Goal: Task Accomplishment & Management: Manage account settings

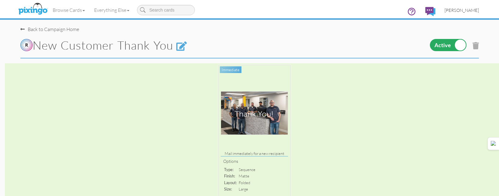
click at [459, 8] on span "[PERSON_NAME]" at bounding box center [462, 10] width 34 height 5
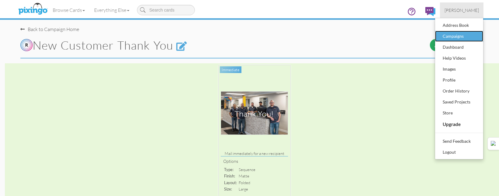
click at [453, 37] on div "Campaigns" at bounding box center [459, 36] width 36 height 9
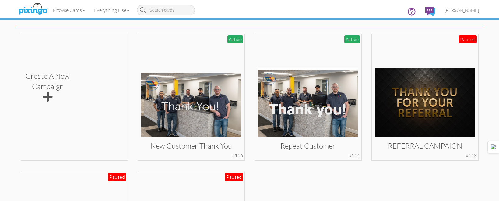
scroll to position [122, 0]
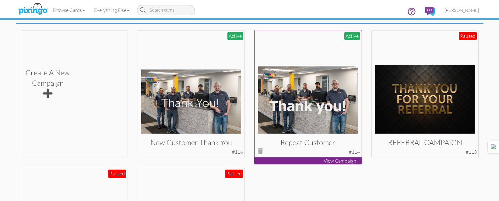
click at [336, 84] on img at bounding box center [308, 99] width 100 height 69
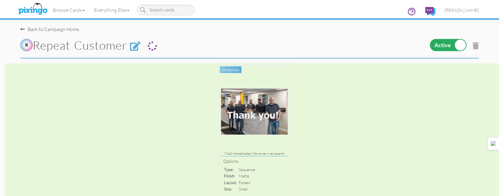
scroll to position [122, 0]
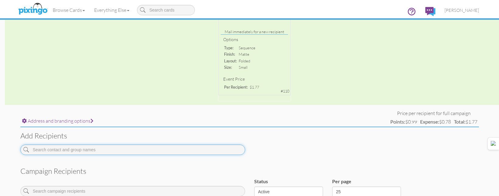
click at [182, 148] on input at bounding box center [132, 150] width 225 height 10
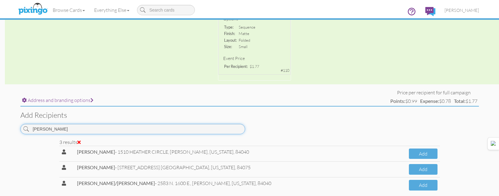
scroll to position [152, 0]
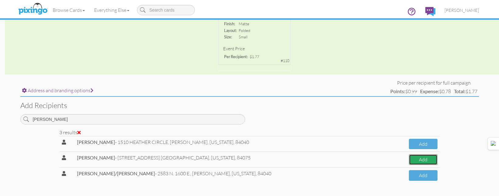
click at [419, 157] on button "Add" at bounding box center [423, 159] width 29 height 11
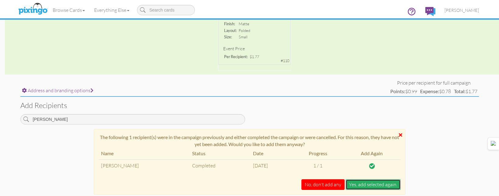
click at [381, 182] on button "Yes, add selected again." at bounding box center [373, 184] width 55 height 11
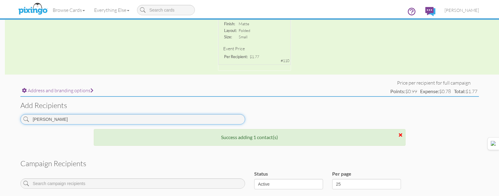
click at [215, 121] on input "MOORE" at bounding box center [132, 119] width 225 height 10
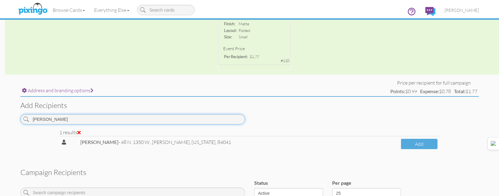
click at [220, 116] on input "WITT" at bounding box center [132, 119] width 225 height 10
click at [211, 116] on input "CASTILLO" at bounding box center [132, 119] width 225 height 10
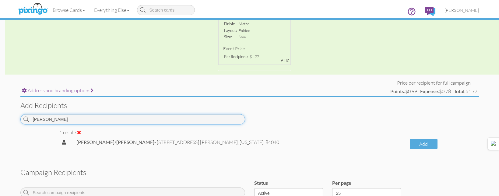
click at [211, 116] on input "CASTILLO" at bounding box center [132, 119] width 225 height 10
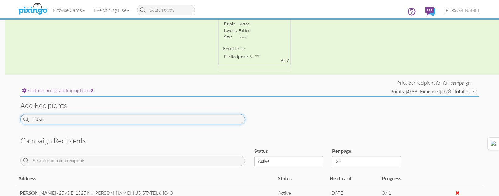
click at [223, 119] on input "TUKE" at bounding box center [132, 119] width 225 height 10
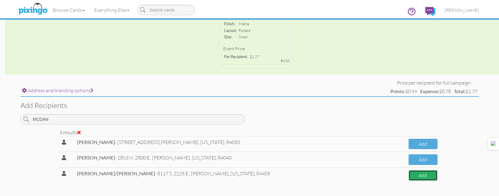
click at [413, 171] on button "Add" at bounding box center [423, 175] width 29 height 11
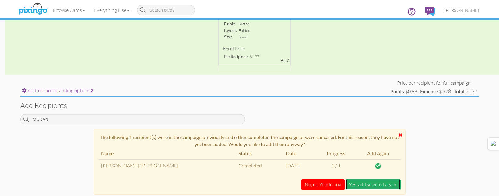
click at [378, 182] on button "Yes, add selected again." at bounding box center [373, 184] width 55 height 11
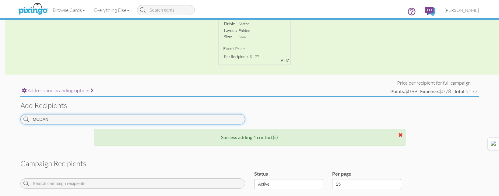
click at [190, 123] on input "MCDAN" at bounding box center [132, 119] width 225 height 10
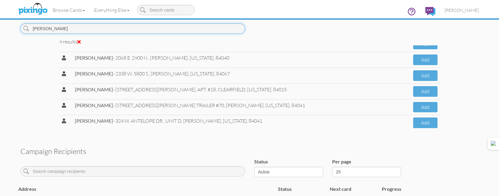
scroll to position [244, 0]
click at [212, 28] on input "THOMPSON" at bounding box center [132, 28] width 225 height 10
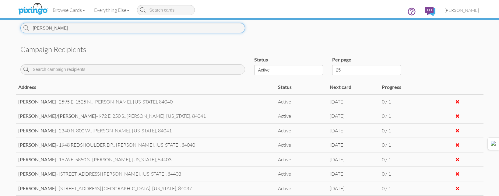
click at [132, 29] on input "VASION" at bounding box center [132, 28] width 225 height 10
click at [193, 29] on input "WALTERS" at bounding box center [132, 28] width 225 height 10
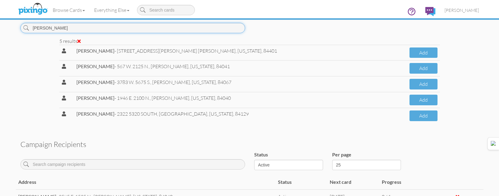
click at [218, 29] on input "[PERSON_NAME]" at bounding box center [132, 28] width 225 height 10
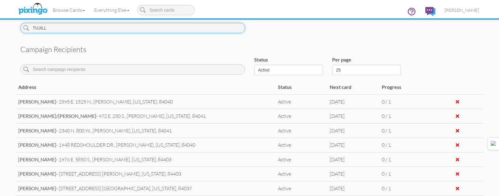
click at [205, 31] on input "TUJILL" at bounding box center [132, 28] width 225 height 10
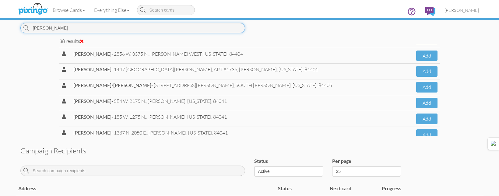
scroll to position [213, 0]
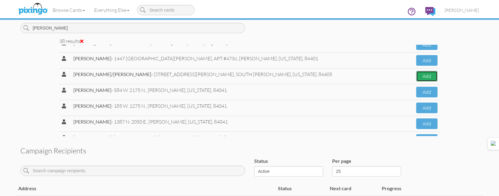
click at [416, 75] on button "Add" at bounding box center [426, 76] width 21 height 11
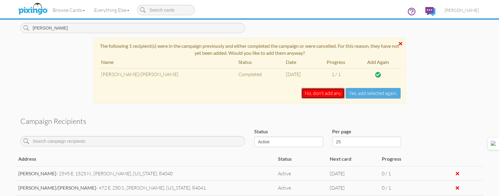
click at [322, 92] on button "No, don't add any" at bounding box center [323, 93] width 43 height 11
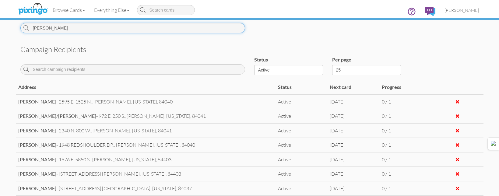
click at [178, 30] on input "JOHNSON" at bounding box center [132, 28] width 225 height 10
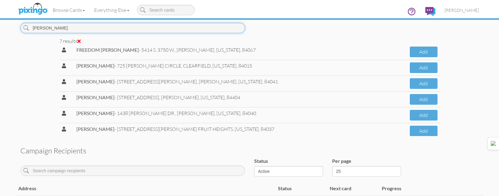
scroll to position [25, 0]
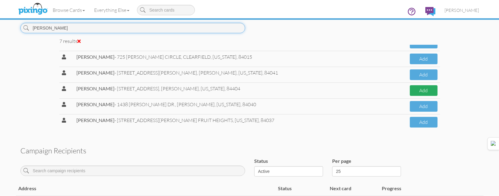
type input "[PERSON_NAME]"
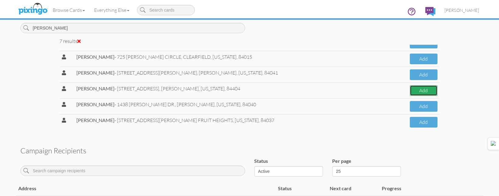
click at [422, 94] on button "Add" at bounding box center [424, 90] width 28 height 11
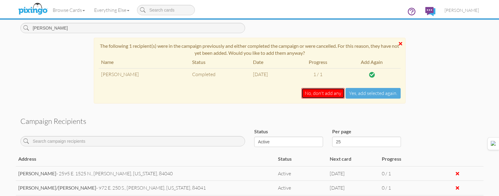
click at [329, 92] on button "No, don't add any" at bounding box center [323, 93] width 43 height 11
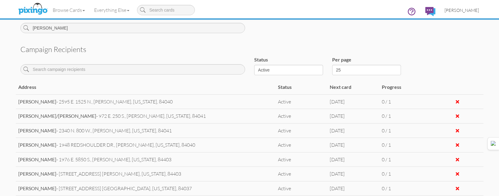
click at [458, 11] on span "[PERSON_NAME]" at bounding box center [462, 10] width 34 height 5
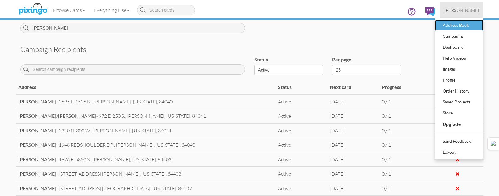
click at [455, 25] on div "Address Book" at bounding box center [459, 25] width 36 height 9
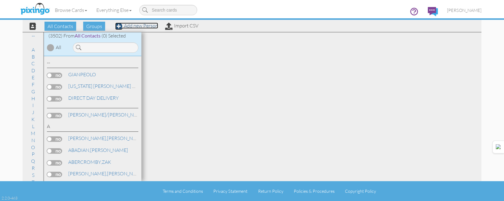
click at [146, 25] on link "Add new Person" at bounding box center [136, 26] width 43 height 6
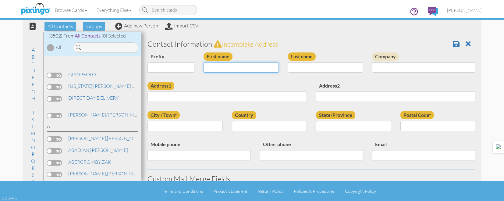
click at [240, 67] on input "First name" at bounding box center [241, 67] width 75 height 10
type input "DINO"
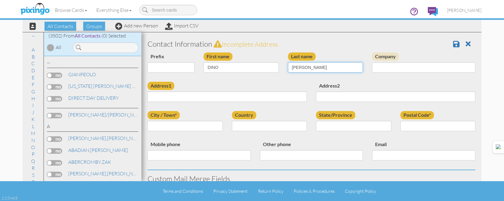
type input "TRUJILLO"
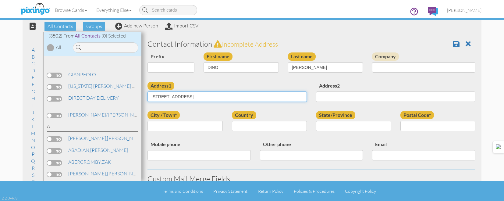
type input "70 S. STATE STREET"
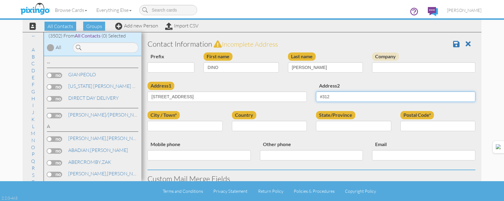
type input "#312"
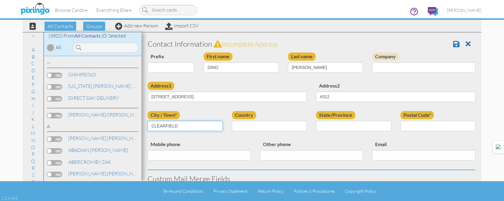
type input "CLEARFIELD"
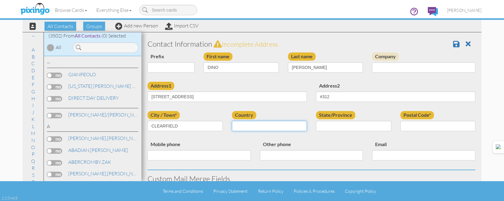
select select "object:25483"
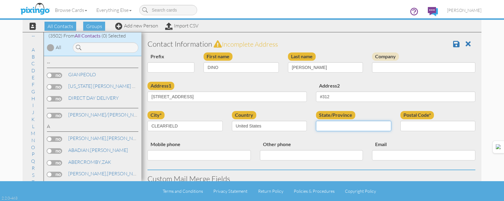
select select "object:25782"
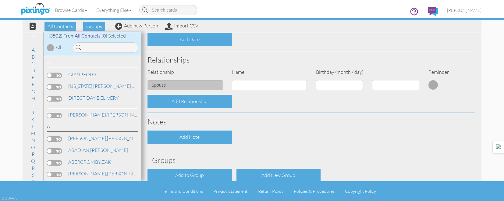
type input "84015"
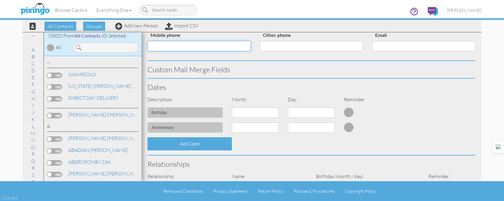
scroll to position [245, 0]
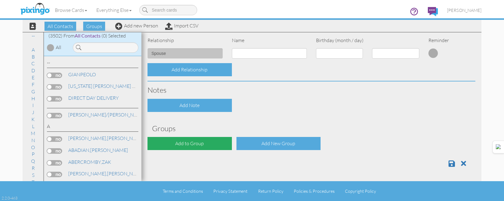
click at [216, 143] on div "Add to Group" at bounding box center [189, 143] width 84 height 13
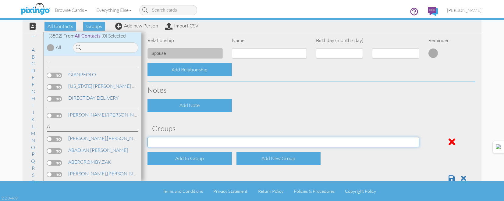
click at [216, 142] on select "[DATE] [DATE] [DATE] [DATE] [DATE] [DATE] [DATE] [DATE] [DATE] [DATE] [DATE] [D…" at bounding box center [283, 142] width 272 height 10
select select "object:25830"
click at [147, 137] on select "[DATE] [DATE] [DATE] [DATE] [DATE] [DATE] [DATE] [DATE] [DATE] [DATE] [DATE] [D…" at bounding box center [283, 142] width 272 height 10
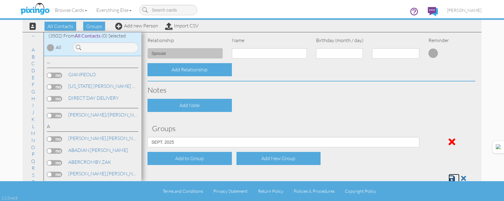
scroll to position [246, 0]
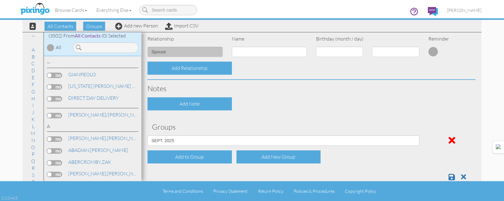
click at [444, 177] on div at bounding box center [311, 174] width 337 height 12
click at [448, 176] on span at bounding box center [451, 176] width 6 height 7
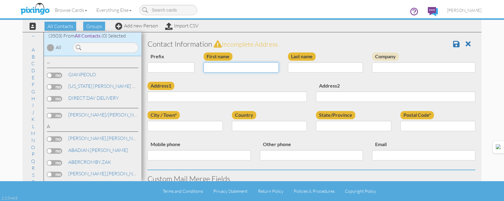
click at [230, 68] on input "First name" at bounding box center [241, 67] width 75 height 10
type input "[PERSON_NAME]"
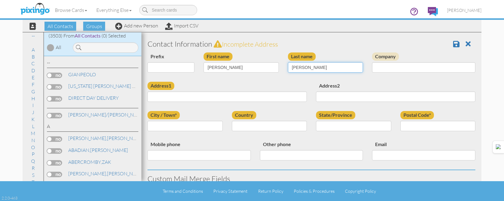
type input "[PERSON_NAME]"
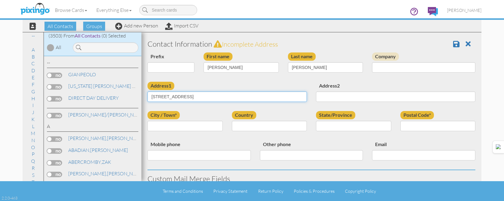
type input "[STREET_ADDRESS]"
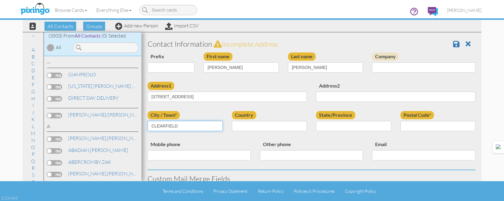
type input "CLEARFIELD"
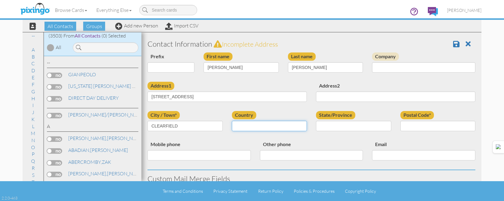
select select "object:10850"
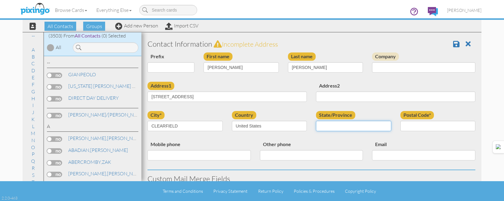
select select "object:11149"
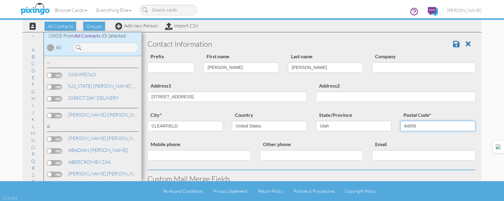
type input "84056"
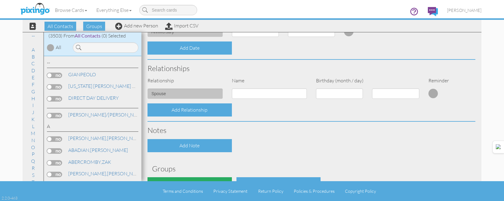
scroll to position [245, 0]
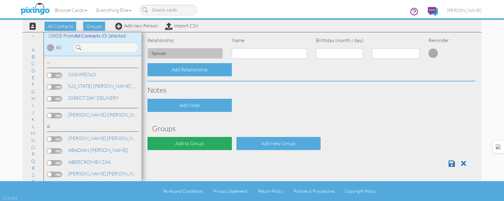
click at [183, 141] on div "Add to Group" at bounding box center [189, 143] width 84 height 13
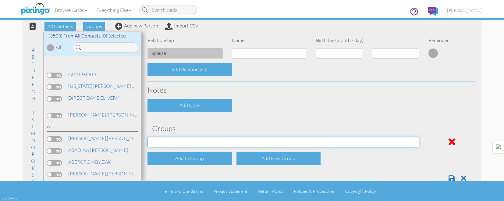
click at [190, 139] on select "[DATE] [DATE] [DATE] [DATE] [DATE] [DATE] [DATE] [DATE] [DATE] [DATE] [DATE] [D…" at bounding box center [283, 142] width 272 height 10
select select "object:11208"
click at [147, 137] on select "[DATE] [DATE] [DATE] [DATE] [DATE] [DATE] [DATE] [DATE] [DATE] [DATE] [DATE] [D…" at bounding box center [283, 142] width 272 height 10
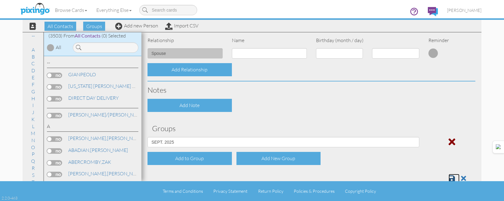
scroll to position [246, 0]
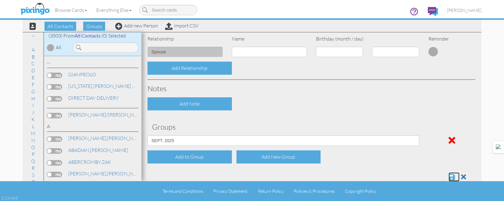
click at [450, 175] on span at bounding box center [451, 176] width 6 height 7
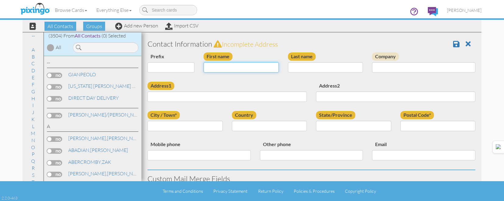
click at [231, 69] on input "First name" at bounding box center [241, 67] width 75 height 10
type input "[PERSON_NAME]"
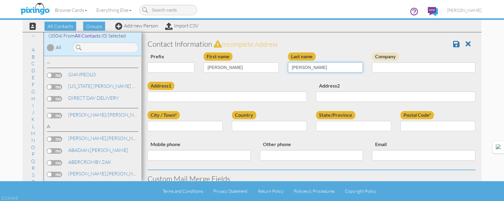
type input "WALTERS"
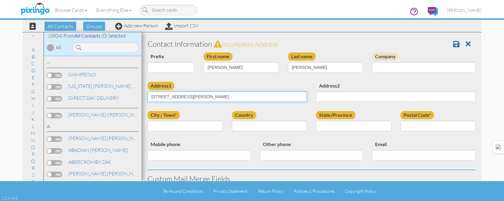
type input "1552 E. GREEN RD."
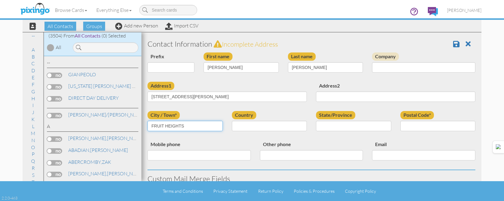
type input "FRUIT HEIGHTS"
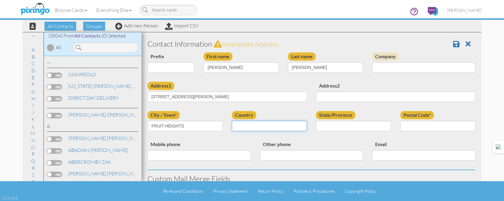
select select "object:10853"
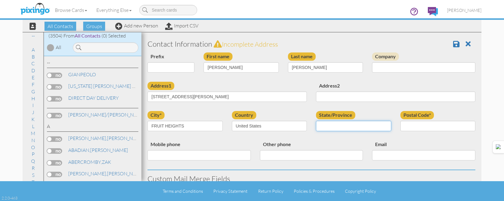
select select "object:11152"
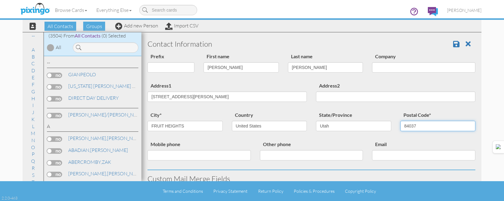
type input "84037"
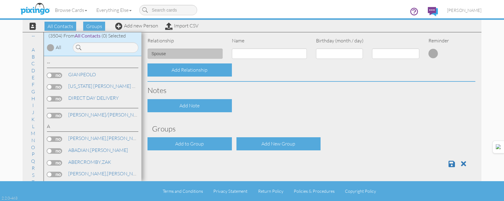
scroll to position [245, 0]
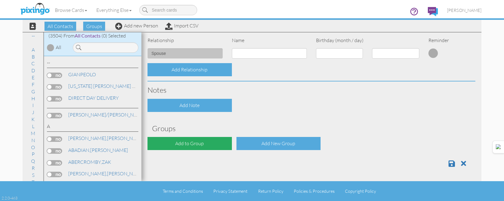
click at [215, 145] on div "Add to Group" at bounding box center [189, 143] width 84 height 13
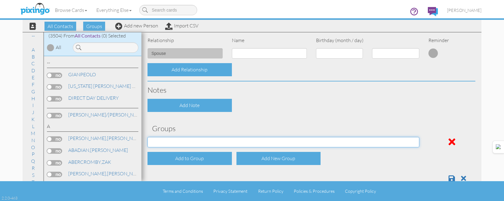
click at [214, 141] on select "[DATE] [DATE] [DATE] [DATE] [DATE] [DATE] [DATE] [DATE] [DATE] [DATE] [DATE] [D…" at bounding box center [283, 142] width 272 height 10
click at [147, 137] on select "[DATE] [DATE] [DATE] [DATE] [DATE] [DATE] [DATE] [DATE] [DATE] [DATE] [DATE] [D…" at bounding box center [283, 142] width 272 height 10
click at [214, 141] on select "[DATE] [DATE] [DATE] [DATE] [DATE] [DATE] [DATE] [DATE] [DATE] [DATE] [DATE] [D…" at bounding box center [283, 142] width 272 height 10
click at [414, 143] on select "[DATE] [DATE] [DATE] [DATE] [DATE] [DATE] [DATE] [DATE] [DATE] [DATE] [DATE] [D…" at bounding box center [283, 142] width 272 height 10
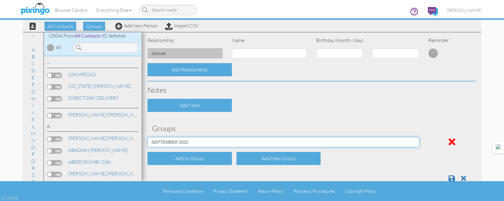
select select "object:11211"
click at [147, 137] on select "[DATE] [DATE] [DATE] [DATE] [DATE] [DATE] [DATE] [DATE] [DATE] [DATE] [DATE] [D…" at bounding box center [283, 142] width 272 height 10
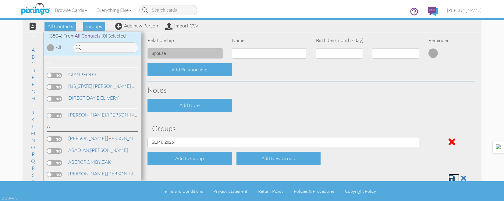
scroll to position [246, 0]
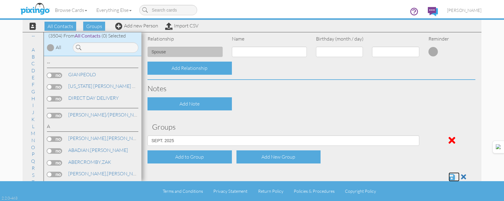
click at [448, 177] on span at bounding box center [451, 176] width 6 height 7
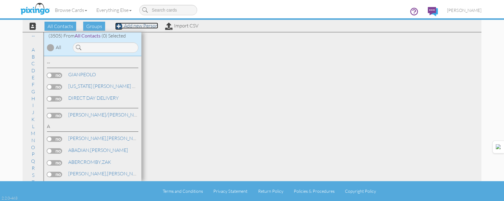
click at [132, 25] on link "Add new Person" at bounding box center [136, 26] width 43 height 6
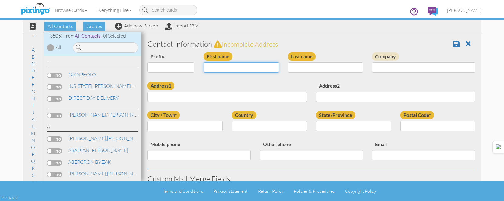
click at [242, 64] on input "First name" at bounding box center [241, 67] width 75 height 10
type input "KOURTLYN"
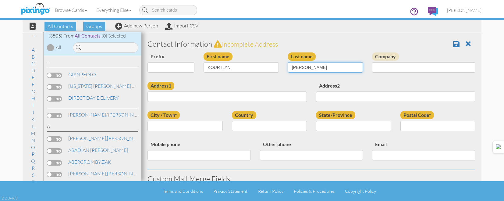
type input "VASION"
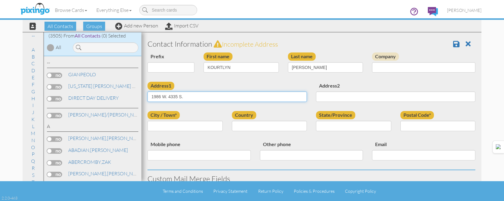
type input "1986 W. 4335 S."
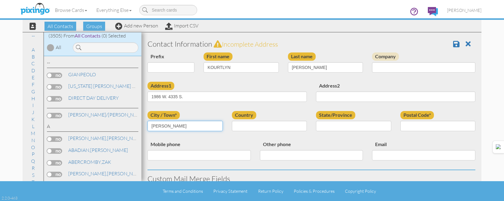
type input "[PERSON_NAME]"
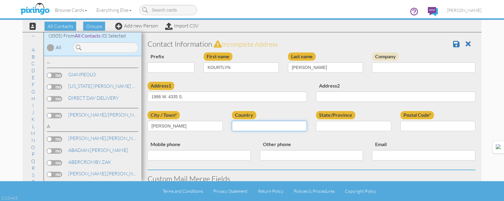
select select "object:10856"
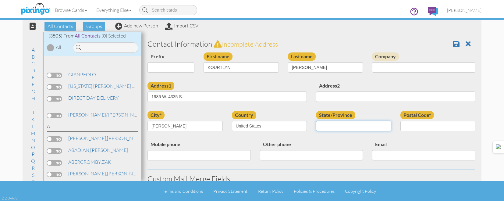
select select "object:11155"
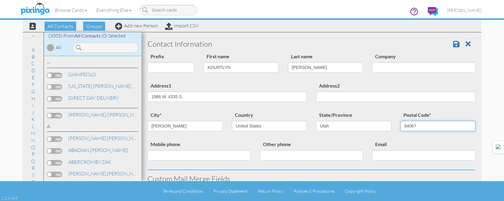
type input "84067"
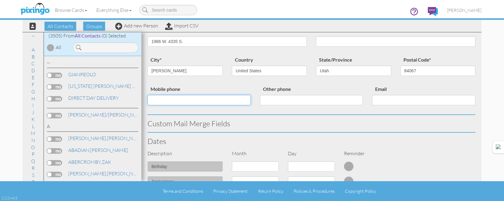
scroll to position [245, 0]
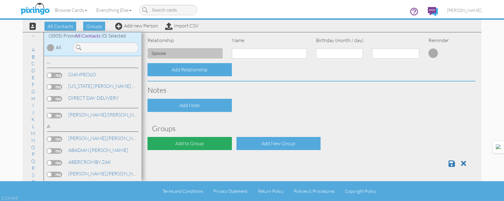
click at [175, 142] on div "Add to Group" at bounding box center [189, 143] width 84 height 13
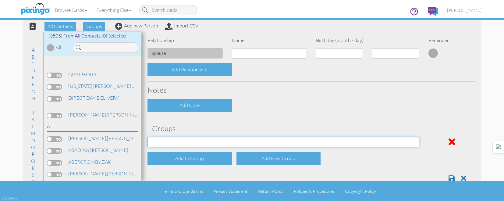
click at [179, 140] on select "[DATE] [DATE] [DATE] [DATE] [DATE] [DATE] [DATE] [DATE] [DATE] [DATE] [DATE] [D…" at bounding box center [283, 142] width 272 height 10
select select "object:11214"
click at [147, 137] on select "[DATE] [DATE] [DATE] [DATE] [DATE] [DATE] [DATE] [DATE] [DATE] [DATE] [DATE] [D…" at bounding box center [283, 142] width 272 height 10
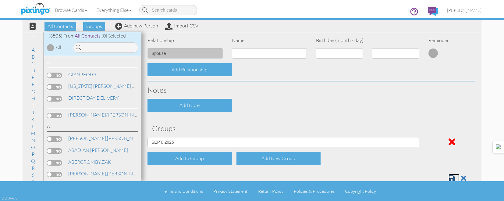
scroll to position [246, 0]
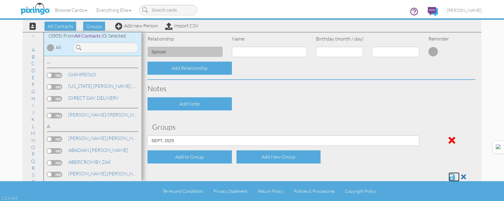
click at [448, 175] on span at bounding box center [451, 176] width 6 height 7
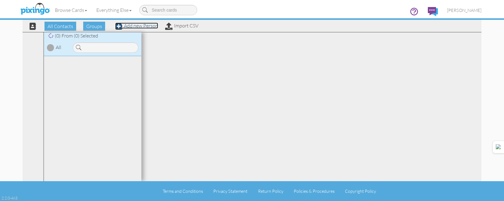
click at [146, 26] on link "Add new Person" at bounding box center [136, 26] width 43 height 6
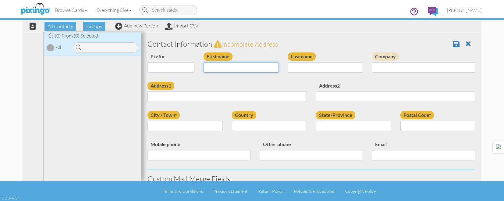
click at [264, 71] on input "First name" at bounding box center [241, 67] width 75 height 10
type input "[PERSON_NAME]"
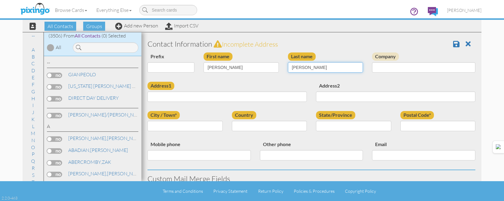
type input "THOMPSON"
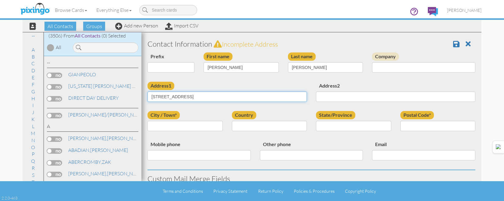
type input "653 20TH STREET"
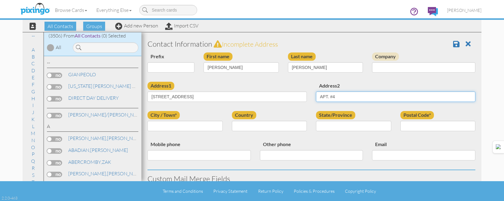
type input "APT. #4"
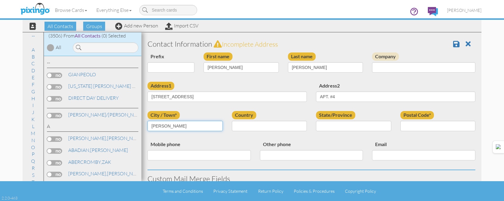
type input "OGDEN"
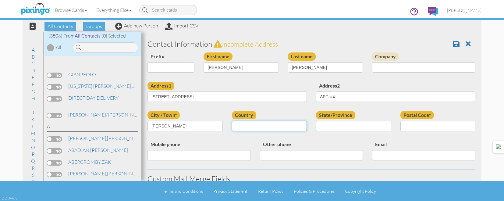
select select "object:180"
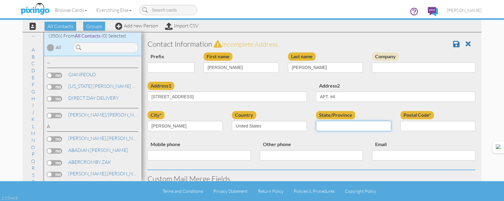
select select "object:11158"
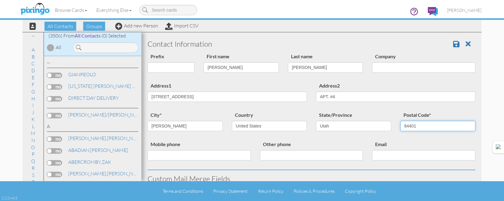
type input "84401"
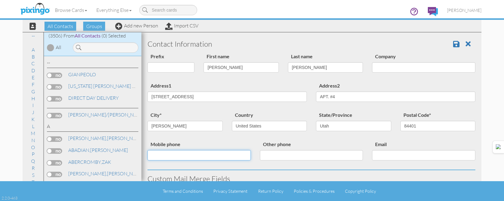
scroll to position [245, 0]
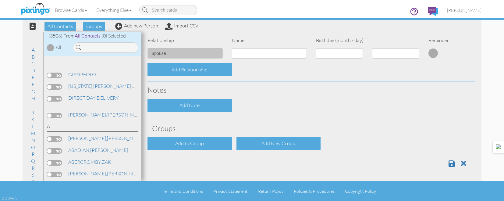
click at [219, 142] on div "Add to Group" at bounding box center [189, 143] width 84 height 13
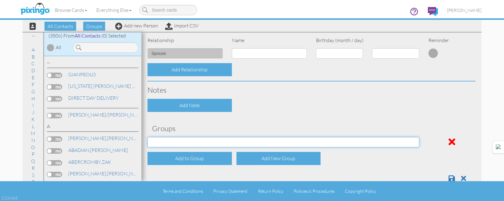
click at [223, 137] on select "APRIL 2022 APRIL 2023 APRIL 2024 APRIL 2025 AUG 2023 AUG 2024 AUG 2025 AUGUST 2…" at bounding box center [283, 142] width 272 height 10
select select "object:11217"
click at [147, 137] on select "APRIL 2022 APRIL 2023 APRIL 2024 APRIL 2025 AUG 2023 AUG 2024 AUG 2025 AUGUST 2…" at bounding box center [283, 142] width 272 height 10
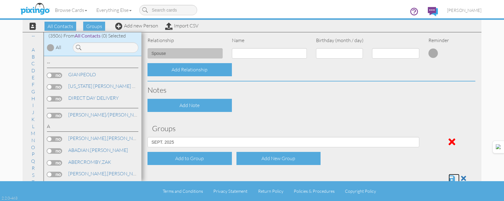
scroll to position [246, 0]
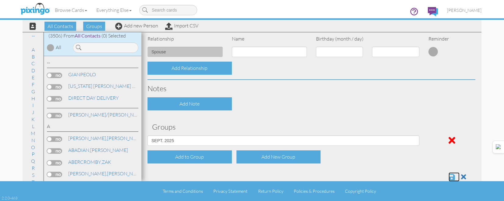
click at [448, 176] on span at bounding box center [451, 176] width 6 height 7
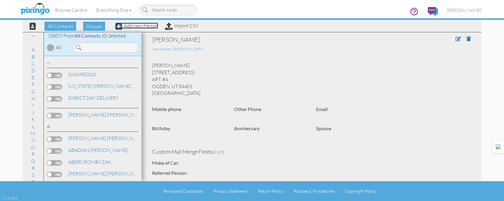
click at [147, 25] on link "Add new Person" at bounding box center [136, 26] width 43 height 6
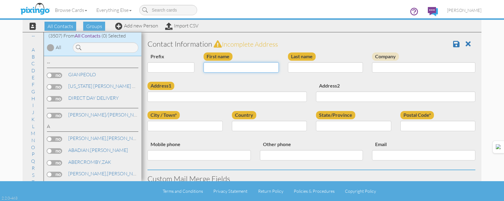
click at [249, 63] on input "First name" at bounding box center [241, 67] width 75 height 10
type input "[PERSON_NAME]"
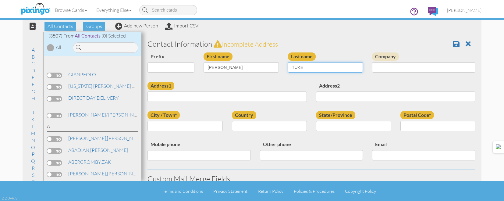
type input "TUKE"
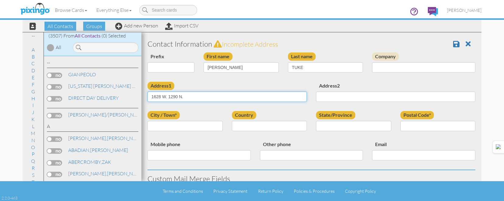
type input "1628 W. 1290 N."
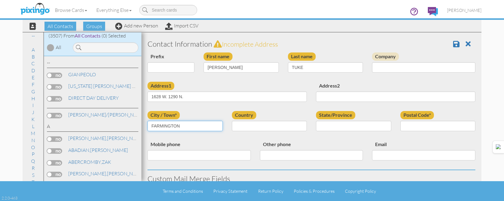
type input "FARMINGTON"
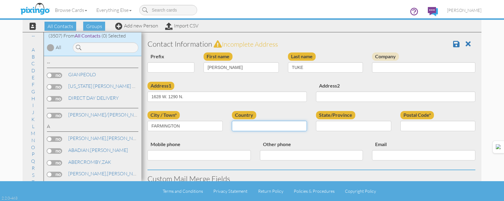
select select "object:10884"
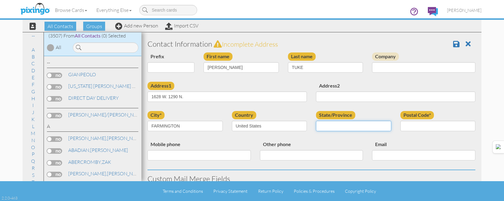
select select "object:11183"
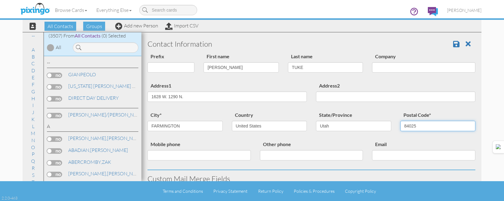
type input "84025"
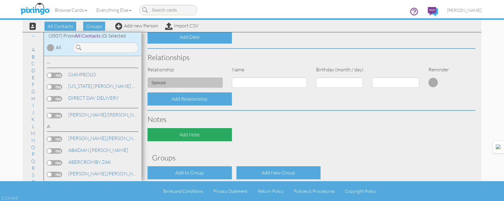
scroll to position [245, 0]
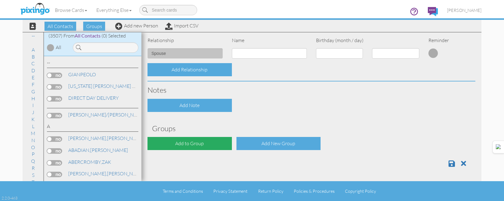
click at [215, 140] on div "Add to Group" at bounding box center [189, 143] width 84 height 13
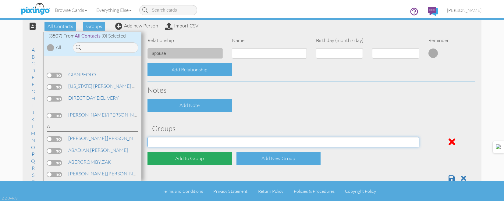
click at [215, 140] on select "[DATE] [DATE] [DATE] [DATE] [DATE] [DATE] [DATE] [DATE] [DATE] [DATE] [DATE] [D…" at bounding box center [283, 142] width 272 height 10
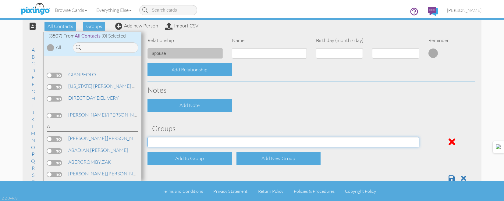
select select "object:11242"
click at [147, 137] on select "[DATE] [DATE] [DATE] [DATE] [DATE] [DATE] [DATE] [DATE] [DATE] [DATE] [DATE] [D…" at bounding box center [283, 142] width 272 height 10
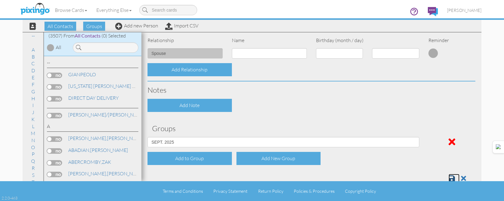
scroll to position [246, 0]
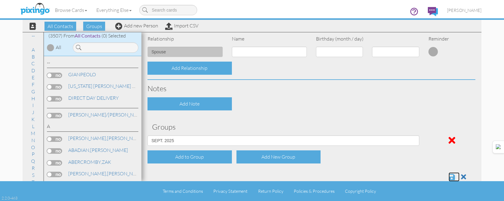
click at [449, 175] on span at bounding box center [451, 176] width 6 height 7
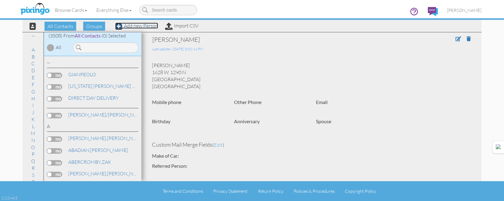
click at [130, 25] on link "Add new Person" at bounding box center [136, 26] width 43 height 6
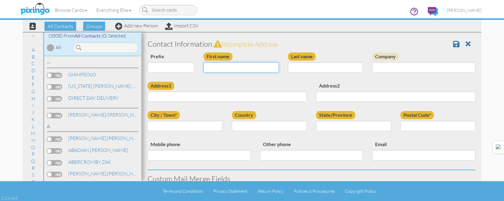
click at [207, 69] on input "First name" at bounding box center [241, 67] width 75 height 10
type input "[PERSON_NAME]"
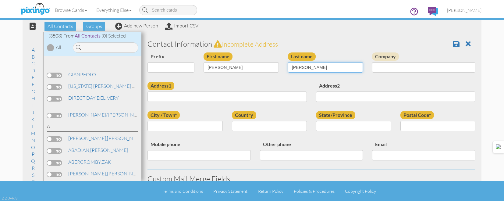
type input "[PERSON_NAME]"
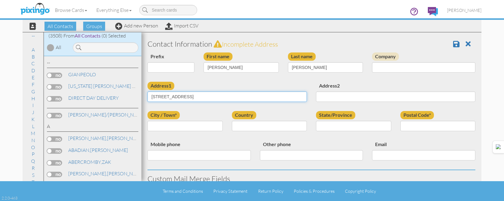
type input "3592 PRINCEVILLE DR."
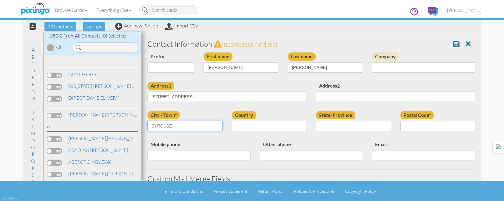
type input "SYRCUSE"
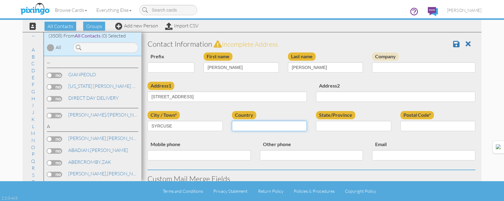
select select "object:10886"
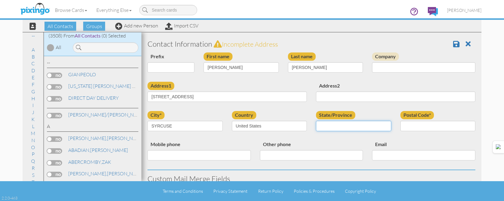
select select "object:11185"
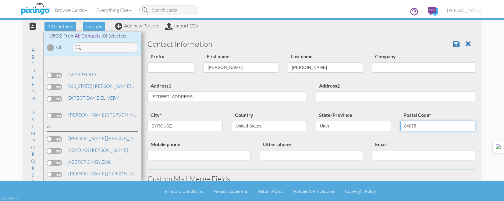
type input "84075"
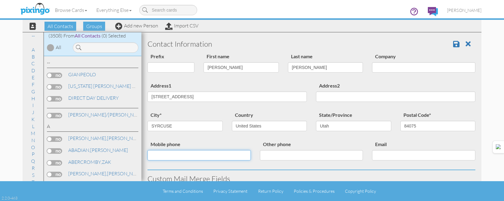
scroll to position [245, 0]
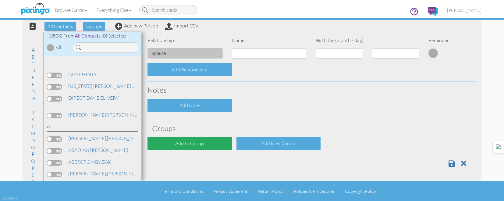
click at [204, 141] on div "Add to Group" at bounding box center [189, 143] width 84 height 13
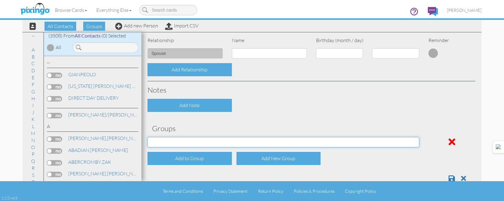
click at [207, 142] on select "[DATE] [DATE] [DATE] [DATE] [DATE] [DATE] [DATE] [DATE] [DATE] [DATE] [DATE] [D…" at bounding box center [283, 142] width 272 height 10
select select "object:11244"
click at [147, 137] on select "APRIL 2022 APRIL 2023 APRIL 2024 APRIL 2025 AUG 2023 AUG 2024 AUG 2025 AUGUST 2…" at bounding box center [283, 142] width 272 height 10
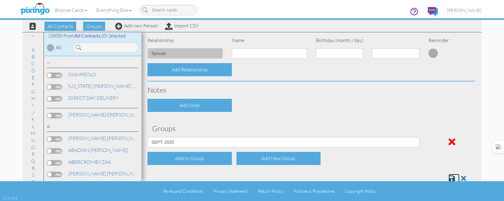
scroll to position [246, 0]
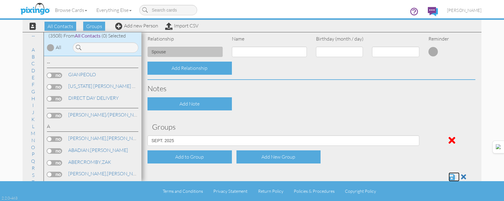
click at [448, 175] on span at bounding box center [451, 176] width 6 height 7
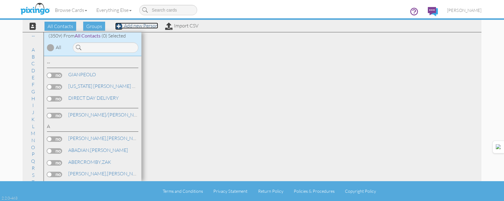
click at [135, 26] on link "Add new Person" at bounding box center [136, 26] width 43 height 6
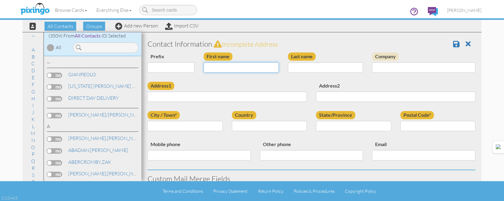
click at [234, 66] on input "First name" at bounding box center [241, 67] width 75 height 10
type input "[PERSON_NAME]"
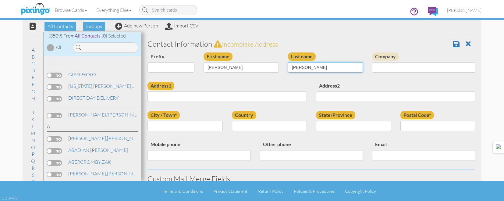
type input "[PERSON_NAME]"
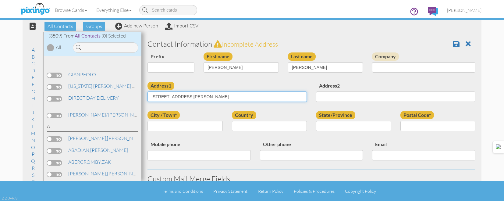
type input "[STREET_ADDRESS][PERSON_NAME]"
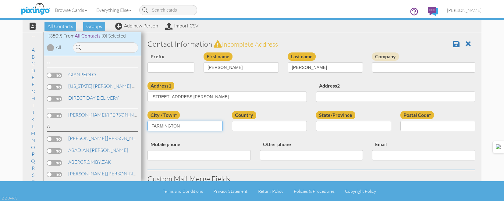
type input "FARMINGTON"
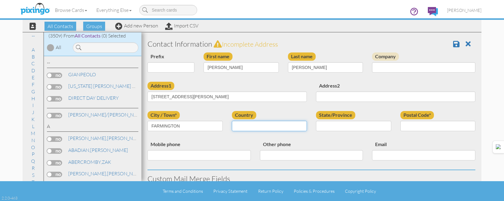
select select "object:10868"
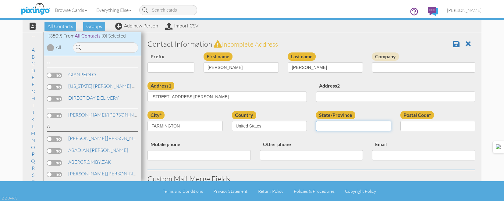
select select "object:11167"
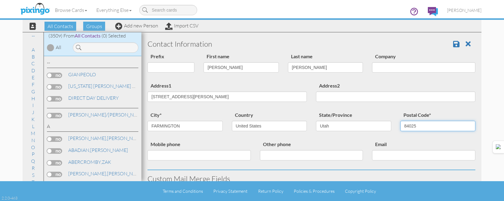
type input "84025"
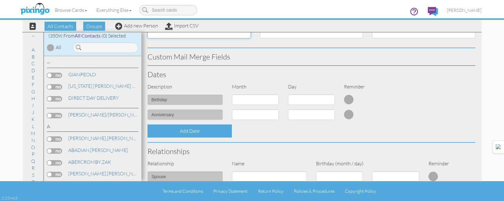
scroll to position [245, 0]
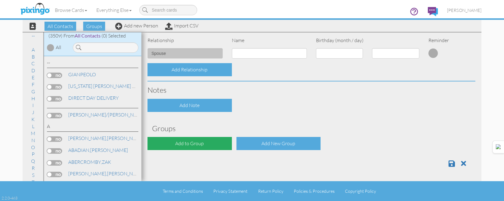
click at [218, 139] on div "Add to Group" at bounding box center [189, 143] width 84 height 13
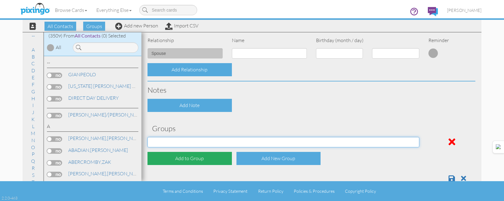
click at [218, 139] on select "APRIL 2022 APRIL 2023 APRIL 2024 APRIL 2025 AUG 2023 AUG 2024 AUG 2025 AUGUST 2…" at bounding box center [283, 142] width 272 height 10
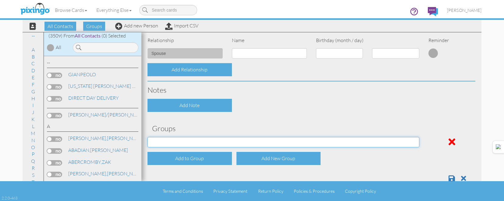
select select "object:11226"
click at [147, 137] on select "APRIL 2022 APRIL 2023 APRIL 2024 APRIL 2025 AUG 2023 AUG 2024 AUG 2025 AUGUST 2…" at bounding box center [283, 142] width 272 height 10
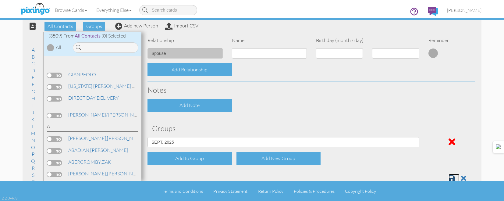
scroll to position [246, 0]
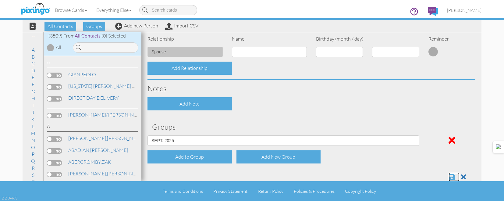
click at [448, 178] on span at bounding box center [451, 176] width 6 height 7
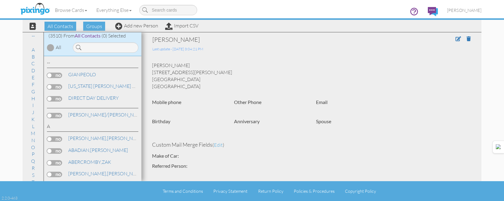
click at [452, 18] on ul "[PERSON_NAME] Address Book Campaigns Dashboard Help Videos Images Profile Upgra…" at bounding box center [445, 11] width 81 height 19
click at [455, 11] on span "[PERSON_NAME]" at bounding box center [464, 10] width 34 height 5
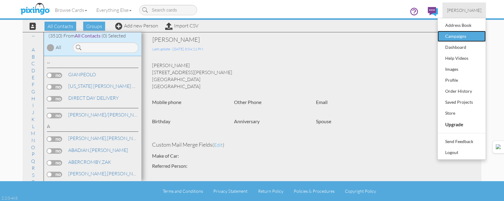
click at [444, 34] on div "Campaigns" at bounding box center [462, 36] width 36 height 9
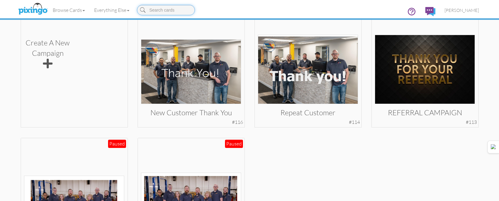
scroll to position [152, 0]
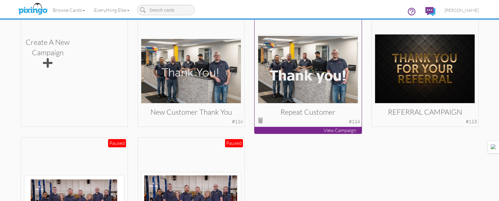
click at [347, 62] on img at bounding box center [308, 68] width 100 height 69
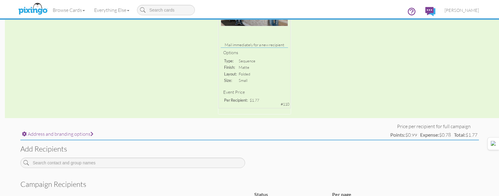
scroll to position [142, 0]
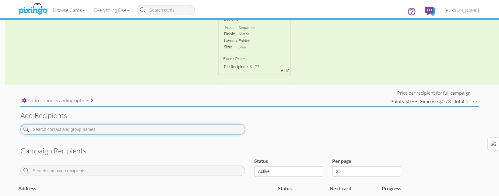
click at [161, 126] on input at bounding box center [132, 129] width 225 height 10
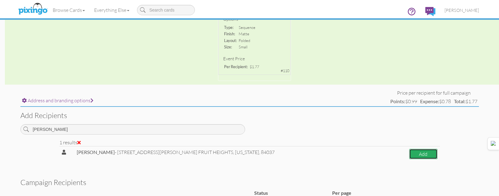
click at [421, 152] on button "Add" at bounding box center [423, 154] width 28 height 11
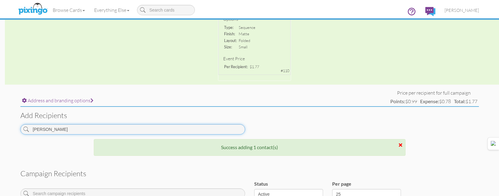
click at [162, 128] on input "[PERSON_NAME]" at bounding box center [132, 129] width 225 height 10
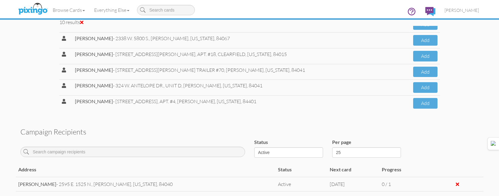
scroll to position [264, 0]
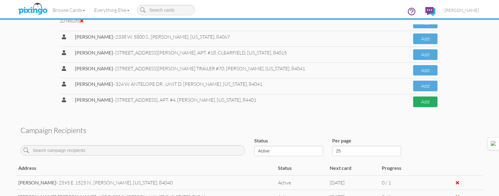
type input "[PERSON_NAME]"
click at [416, 104] on button "Add" at bounding box center [425, 102] width 24 height 11
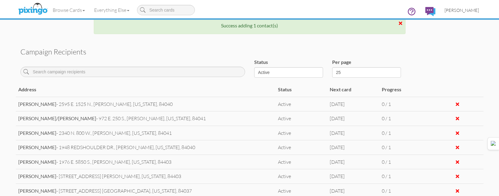
click at [453, 14] on link "[PERSON_NAME]" at bounding box center [462, 10] width 44 height 16
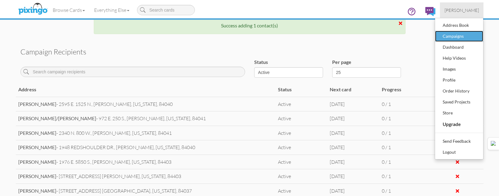
click at [453, 33] on div "Campaigns" at bounding box center [459, 36] width 36 height 9
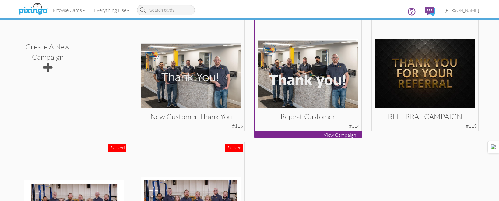
scroll to position [152, 0]
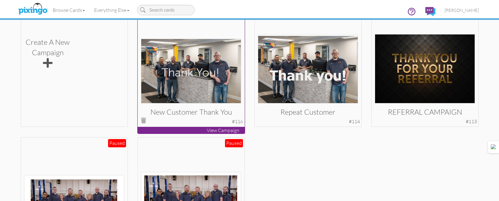
click at [227, 73] on img at bounding box center [191, 71] width 100 height 65
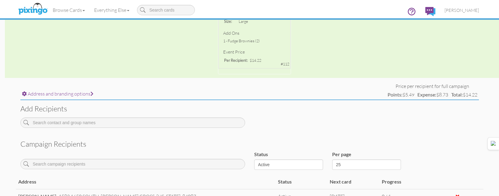
scroll to position [183, 0]
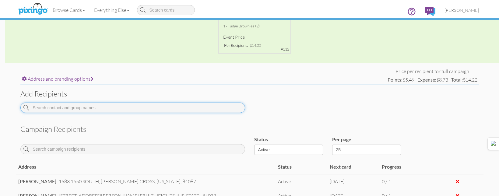
click at [211, 107] on input at bounding box center [132, 108] width 225 height 10
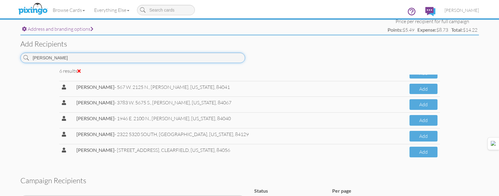
scroll to position [244, 0]
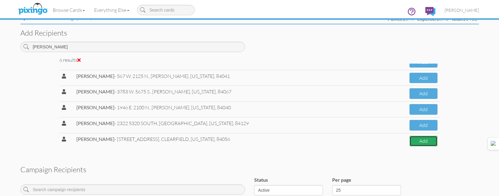
click at [420, 142] on button "Add" at bounding box center [424, 141] width 28 height 11
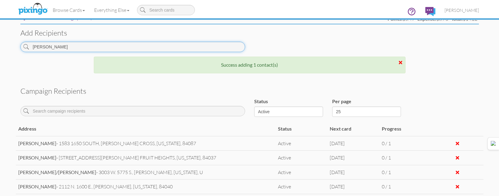
click at [173, 49] on input "[PERSON_NAME]" at bounding box center [132, 47] width 225 height 10
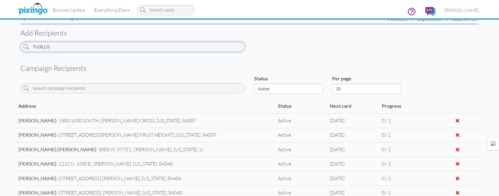
click at [170, 48] on input "TUJILLO" at bounding box center [132, 47] width 225 height 10
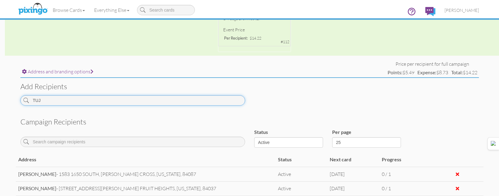
scroll to position [183, 0]
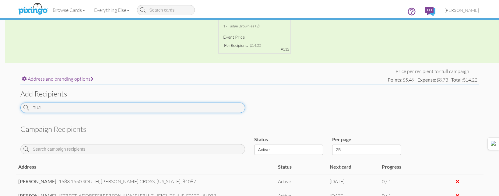
click at [172, 108] on input "TUJ" at bounding box center [132, 108] width 225 height 10
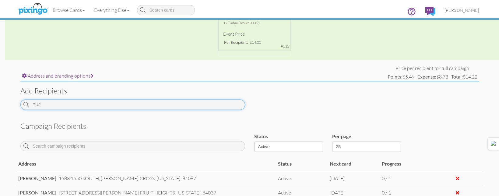
scroll to position [91, 0]
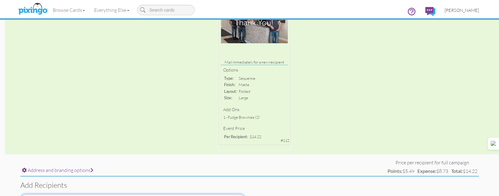
type input "TUJ"
click at [460, 12] on span "[PERSON_NAME]" at bounding box center [462, 10] width 34 height 5
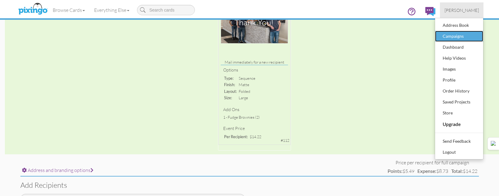
click at [454, 38] on div "Campaigns" at bounding box center [459, 36] width 36 height 9
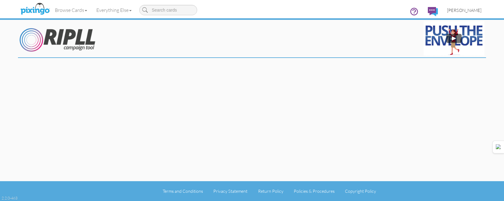
click at [462, 11] on span "[PERSON_NAME]" at bounding box center [464, 10] width 34 height 5
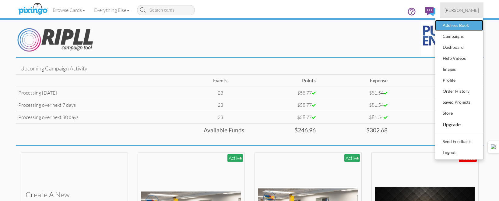
click at [461, 23] on div "Address Book" at bounding box center [459, 25] width 36 height 9
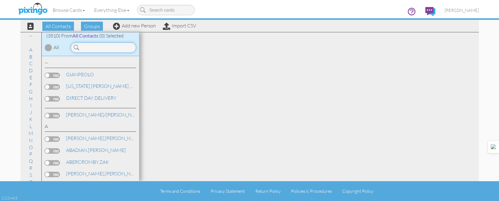
drag, startPoint x: 461, startPoint y: 23, endPoint x: 85, endPoint y: 49, distance: 377.4
click at [76, 50] on input at bounding box center [104, 47] width 66 height 10
click at [82, 49] on input at bounding box center [104, 47] width 66 height 10
click at [82, 49] on input "TUJIO" at bounding box center [104, 47] width 66 height 10
click at [85, 49] on input "TUJIO" at bounding box center [104, 47] width 66 height 10
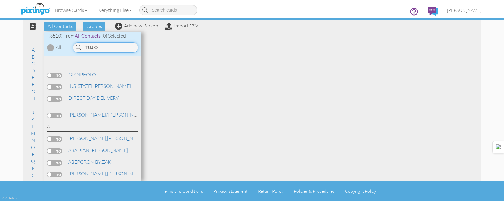
click at [102, 49] on input "TUJIO" at bounding box center [106, 47] width 66 height 10
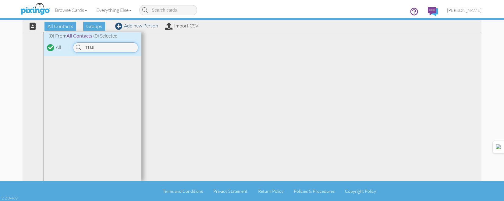
type input "TUJI"
click at [135, 24] on link "Add new Person" at bounding box center [136, 26] width 43 height 6
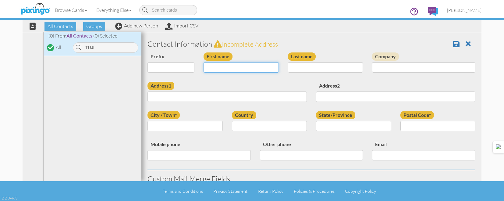
click at [241, 70] on input "First name" at bounding box center [241, 67] width 75 height 10
type input "DIN O"
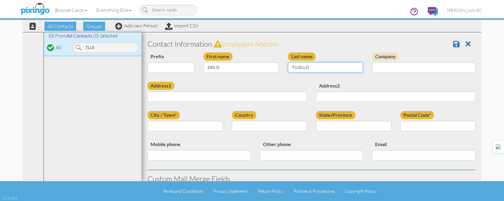
type input "TUJILLO"
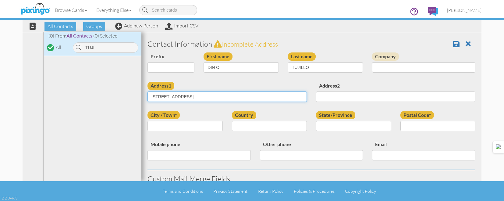
type input "[STREET_ADDRESS]"
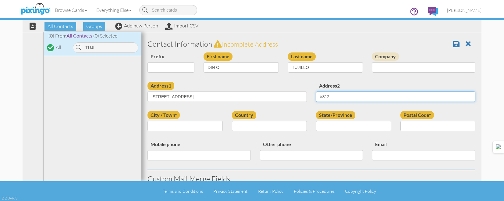
type input "#312"
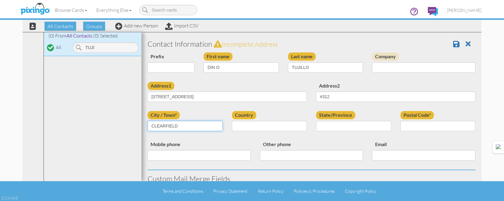
type input "CLEARFIELD"
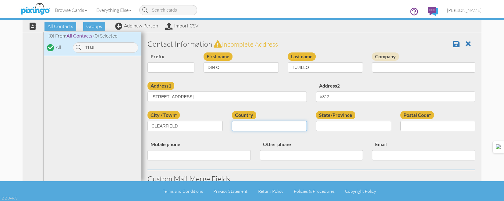
select select "object:20478"
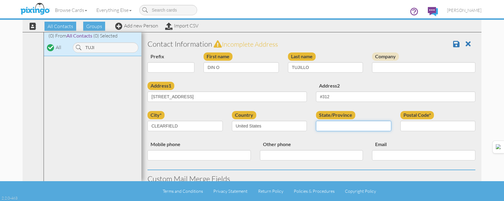
select select "object:20777"
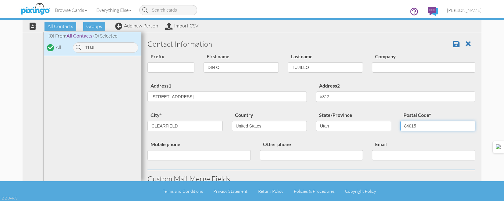
type input "84015"
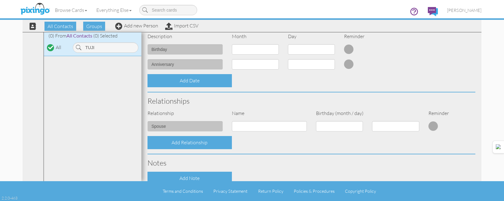
scroll to position [245, 0]
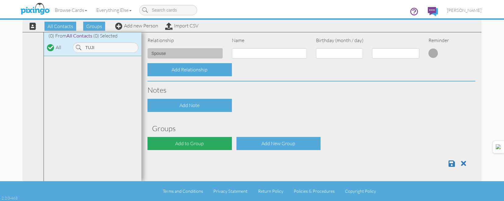
click at [199, 142] on div "Add to Group" at bounding box center [189, 143] width 84 height 13
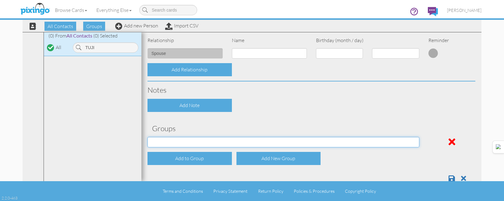
click at [201, 143] on select "[DATE] [DATE] [DATE] [DATE] [DATE] [DATE] [DATE] [DATE] [DATE] [DATE] [DATE] [D…" at bounding box center [283, 142] width 272 height 10
select select "object:12623"
click at [147, 137] on select "[DATE] [DATE] [DATE] [DATE] [DATE] [DATE] [DATE] [DATE] [DATE] [DATE] [DATE] [D…" at bounding box center [283, 142] width 272 height 10
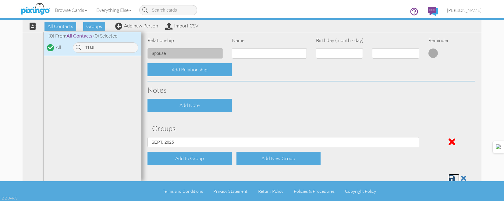
scroll to position [246, 0]
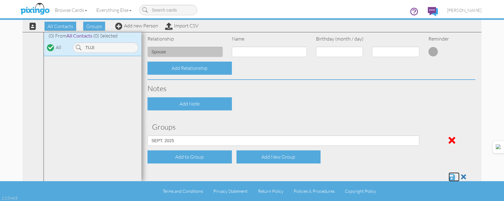
click at [450, 178] on span at bounding box center [451, 176] width 6 height 7
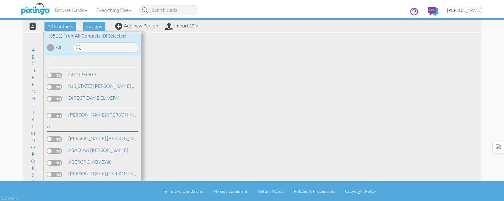
click at [465, 10] on span "[PERSON_NAME]" at bounding box center [464, 10] width 34 height 5
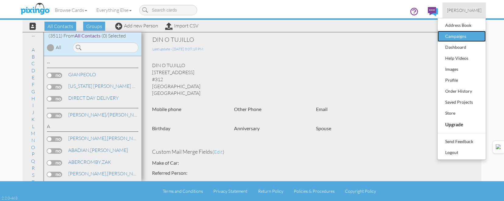
click at [453, 36] on div "Campaigns" at bounding box center [462, 36] width 36 height 9
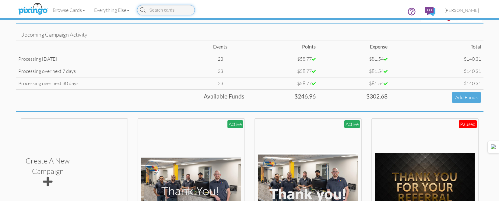
scroll to position [91, 0]
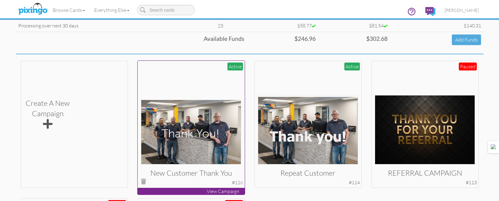
click at [177, 116] on img at bounding box center [191, 132] width 100 height 65
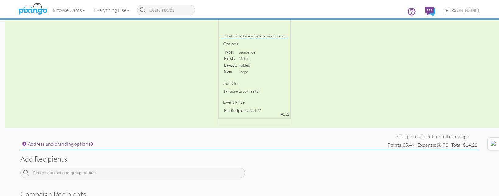
scroll to position [152, 0]
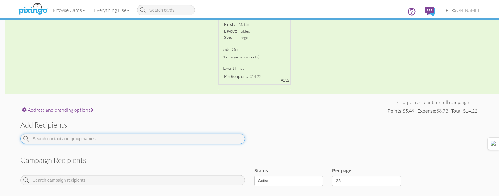
click at [206, 139] on input at bounding box center [132, 139] width 225 height 10
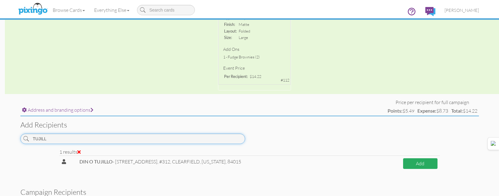
type input "TUJILL"
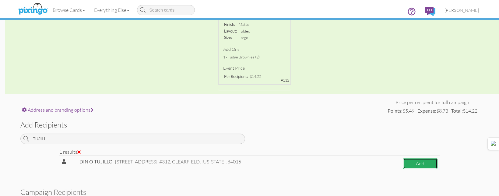
click at [425, 164] on button "Add" at bounding box center [420, 163] width 34 height 11
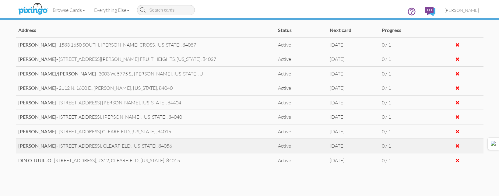
scroll to position [365, 0]
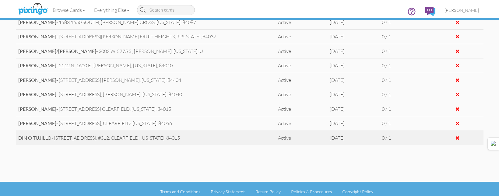
click at [456, 139] on div at bounding box center [457, 138] width 3 height 5
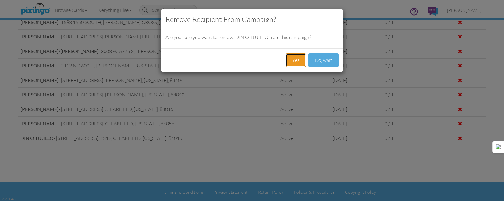
click at [306, 58] on button "Yes" at bounding box center [296, 60] width 20 height 14
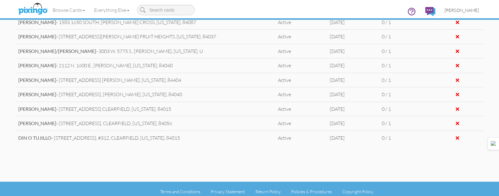
scroll to position [356, 0]
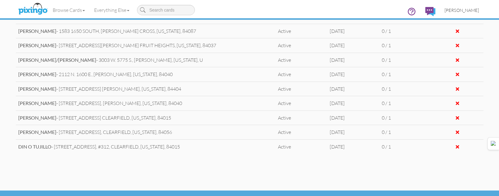
click at [472, 12] on span "[PERSON_NAME]" at bounding box center [462, 10] width 34 height 5
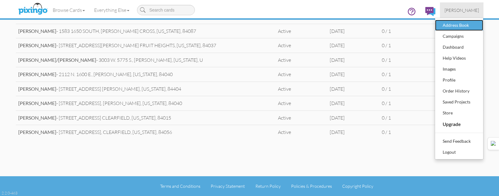
click at [463, 26] on div "Address Book" at bounding box center [459, 25] width 36 height 9
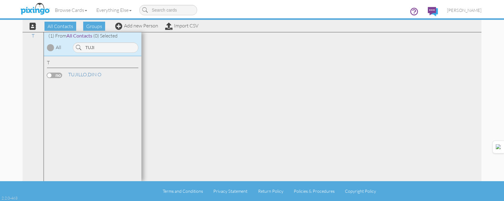
type input "TUJI"
click at [61, 73] on label at bounding box center [54, 75] width 15 height 5
click at [0, 0] on input "checkbox" at bounding box center [0, 0] width 0 height 0
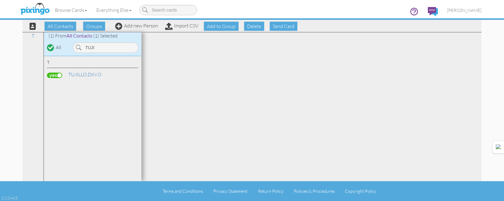
click at [59, 76] on label at bounding box center [54, 75] width 15 height 5
click at [0, 0] on input "checkbox" at bounding box center [0, 0] width 0 height 0
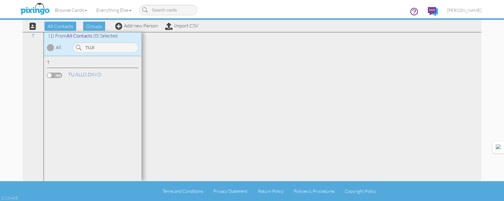
click at [59, 76] on label at bounding box center [54, 75] width 15 height 5
click at [0, 0] on input "checkbox" at bounding box center [0, 0] width 0 height 0
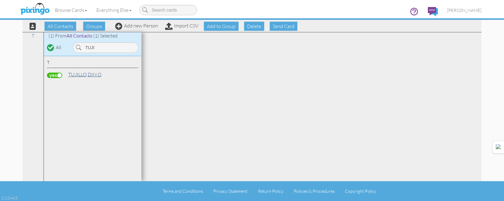
click at [92, 73] on link "TUJILLO, DIN O" at bounding box center [85, 74] width 34 height 7
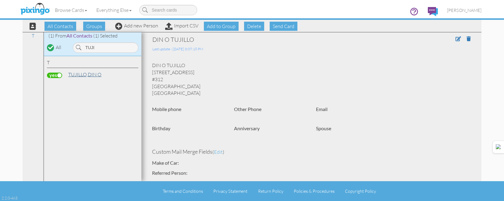
click at [100, 74] on link "TUJILLO, DIN O" at bounding box center [85, 74] width 34 height 7
click at [455, 40] on span at bounding box center [457, 38] width 5 height 5
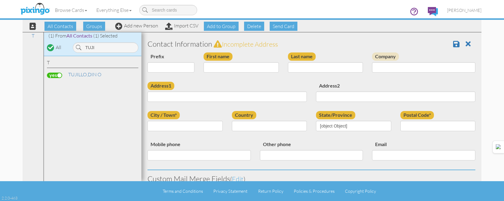
type input "DIN O"
type input "TUJILLO"
type input "70 S. STATE STREET"
type input "#312"
type input "CLEARFIELD"
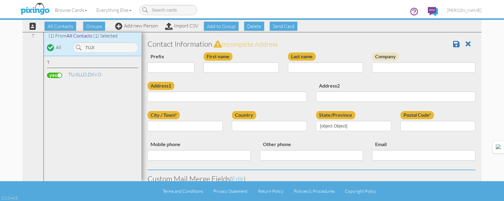
type input "84015"
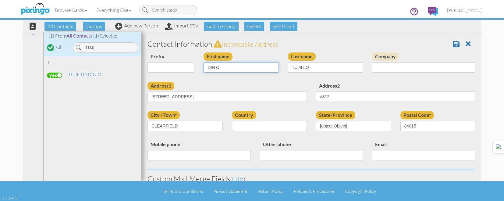
select select "object:18933"
select select "object:19178"
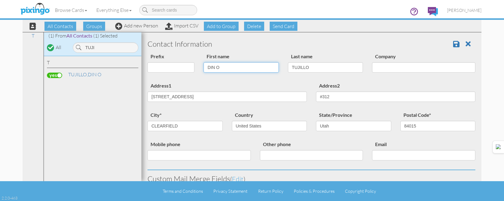
click at [239, 66] on input "DIN O" at bounding box center [241, 67] width 75 height 10
type input "DINO"
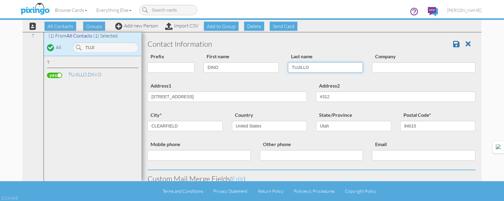
click at [323, 71] on input "TUJILLO" at bounding box center [325, 67] width 75 height 10
click at [456, 42] on link at bounding box center [458, 43] width 11 height 9
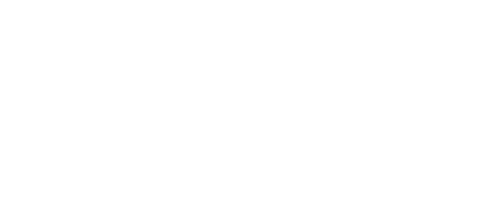
click at [0, 0] on html at bounding box center [0, 0] width 0 height 0
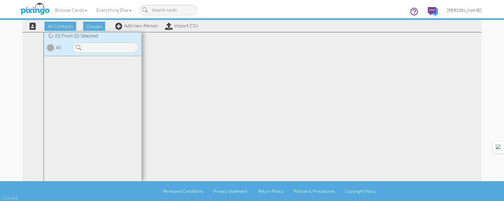
click at [463, 12] on span "[PERSON_NAME]" at bounding box center [464, 10] width 34 height 5
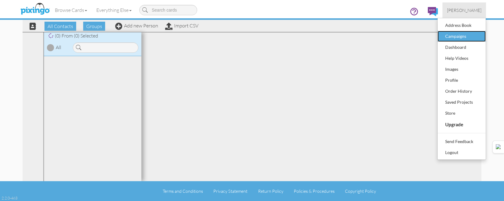
click at [457, 41] on div "Campaigns" at bounding box center [462, 36] width 36 height 9
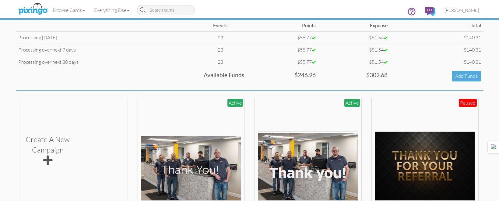
scroll to position [122, 0]
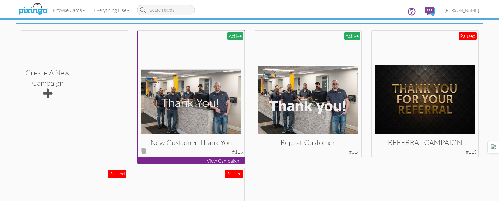
click at [207, 102] on img at bounding box center [191, 101] width 100 height 65
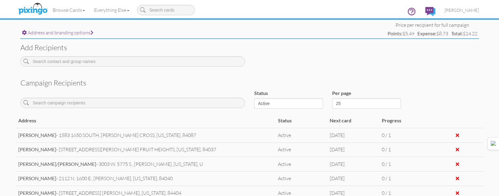
scroll to position [243, 0]
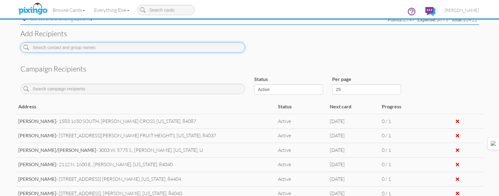
drag, startPoint x: 186, startPoint y: 46, endPoint x: 206, endPoint y: 60, distance: 24.0
click at [190, 48] on input at bounding box center [132, 47] width 225 height 10
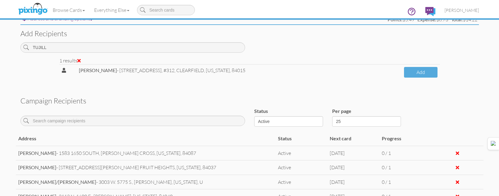
click at [424, 80] on div "[PERSON_NAME] - [STREET_ADDRESS], [GEOGRAPHIC_DATA], [US_STATE], 84015 Add" at bounding box center [249, 75] width 381 height 22
click at [421, 72] on button "Add" at bounding box center [420, 72] width 33 height 11
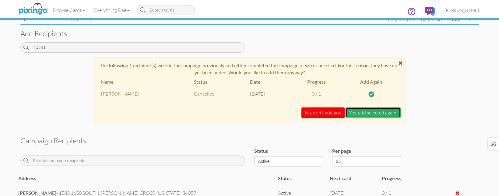
click at [373, 114] on button "Yes, add selected again." at bounding box center [373, 113] width 55 height 11
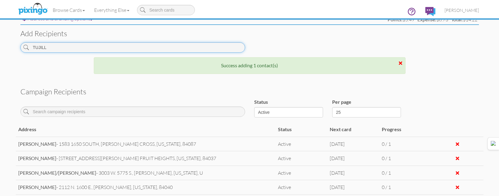
click at [114, 44] on input "TUJILL" at bounding box center [132, 47] width 225 height 10
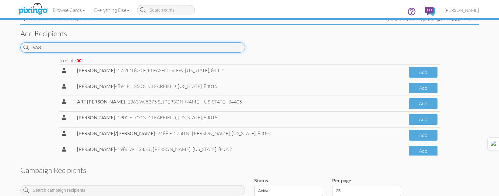
scroll to position [9, 0]
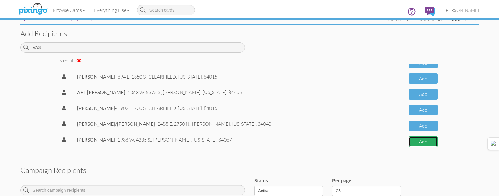
click at [414, 139] on button "Add" at bounding box center [423, 141] width 29 height 11
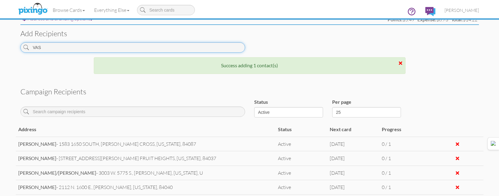
click at [113, 51] on input "VAS" at bounding box center [132, 47] width 225 height 10
click at [114, 51] on input "VAS" at bounding box center [132, 47] width 225 height 10
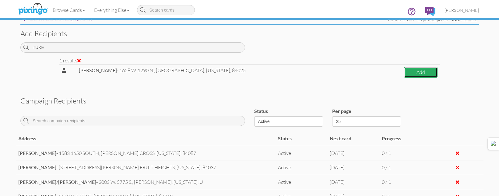
click at [430, 76] on button "Add" at bounding box center [420, 72] width 33 height 11
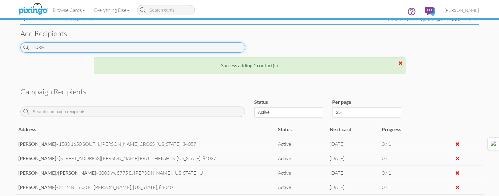
click at [168, 49] on input "TUKE" at bounding box center [132, 47] width 225 height 10
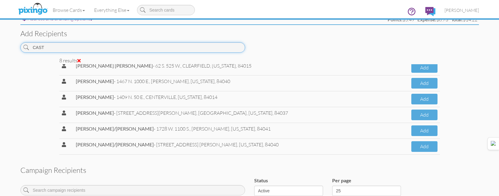
scroll to position [41, 0]
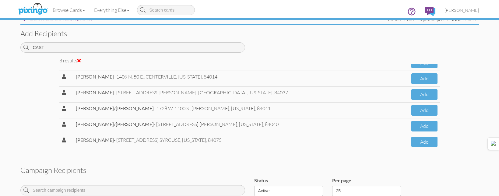
click at [414, 135] on td "Add" at bounding box center [424, 142] width 31 height 16
click at [414, 138] on button "Add" at bounding box center [425, 142] width 26 height 11
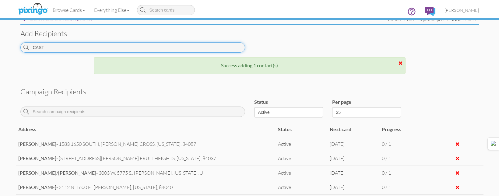
click at [70, 49] on input "CAST" at bounding box center [132, 47] width 225 height 10
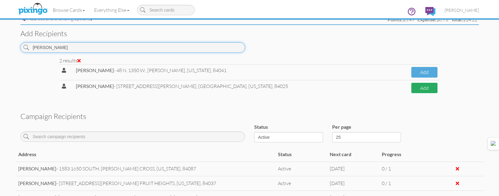
type input "[PERSON_NAME]"
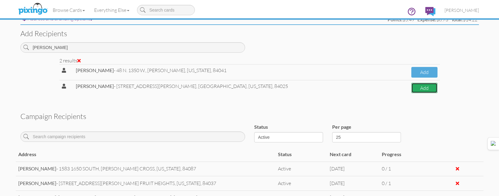
click at [416, 91] on button "Add" at bounding box center [425, 88] width 26 height 11
